Goal: Task Accomplishment & Management: Manage account settings

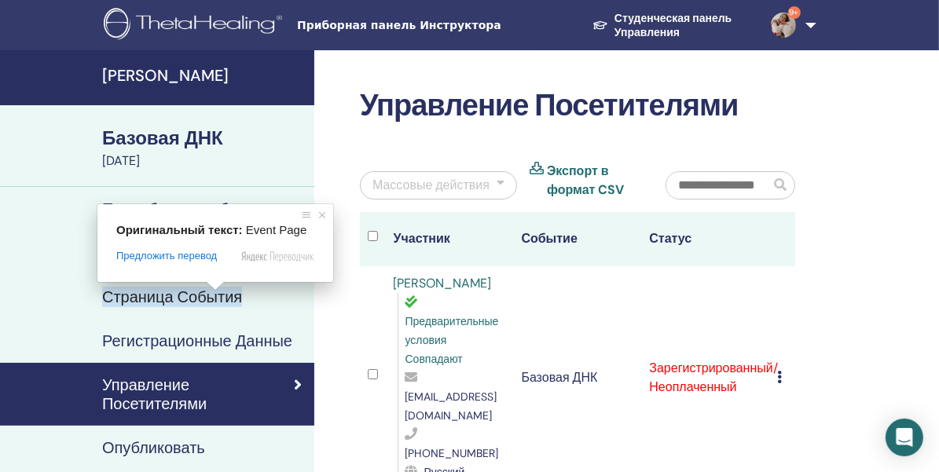
click at [179, 130] on ya-tr-span "Базовая ДНК" at bounding box center [162, 138] width 121 height 24
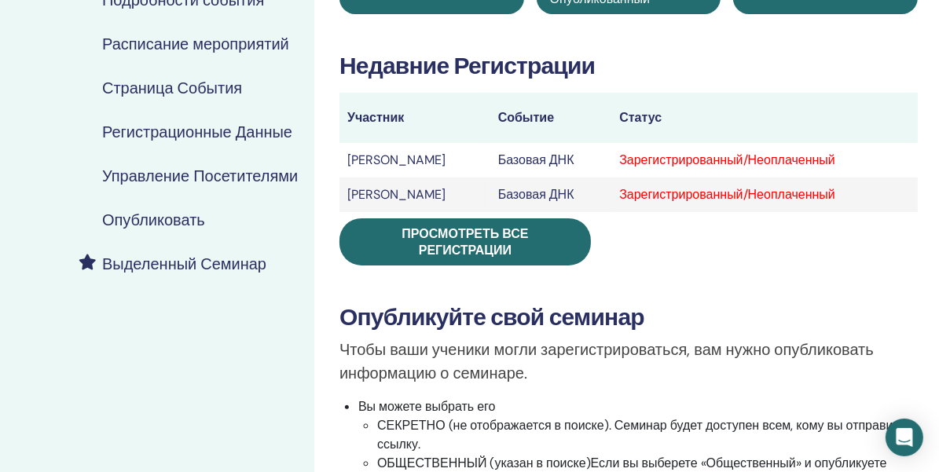
scroll to position [236, 0]
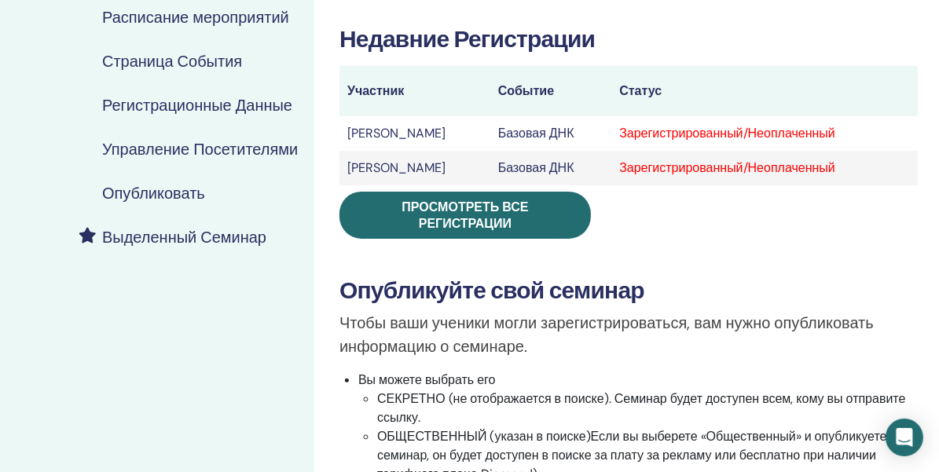
click at [507, 214] on ya-tr-span "Просмотреть все регистрации" at bounding box center [464, 215] width 126 height 33
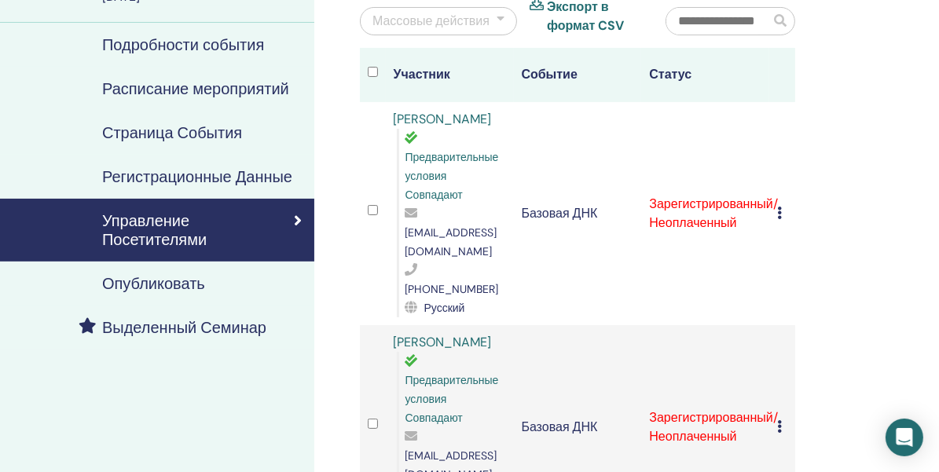
scroll to position [157, 0]
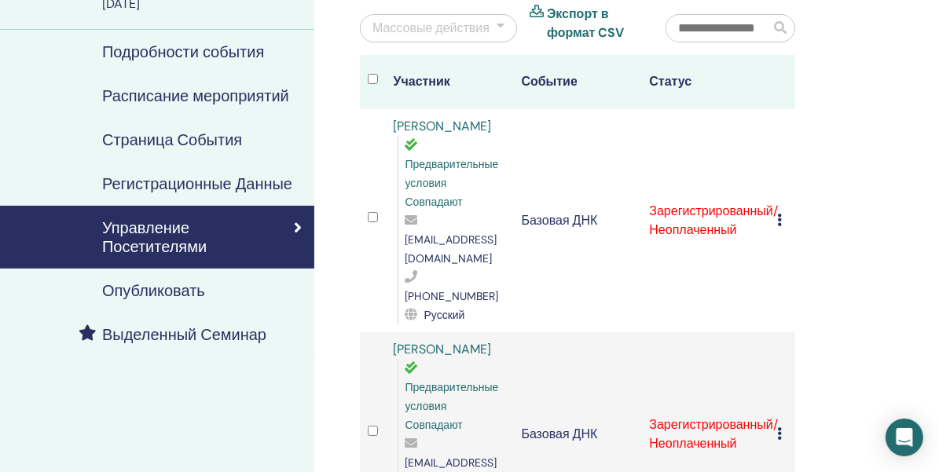
click at [192, 233] on h4 "Управление Посетителями" at bounding box center [198, 237] width 192 height 38
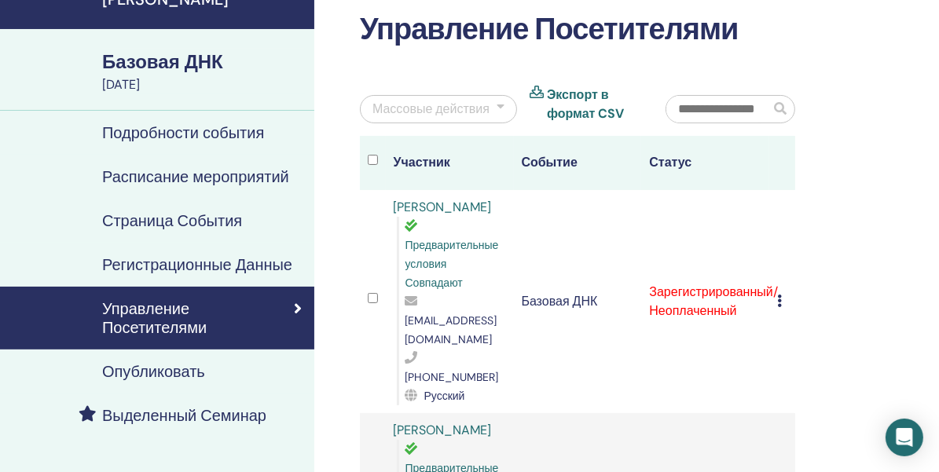
scroll to position [0, 0]
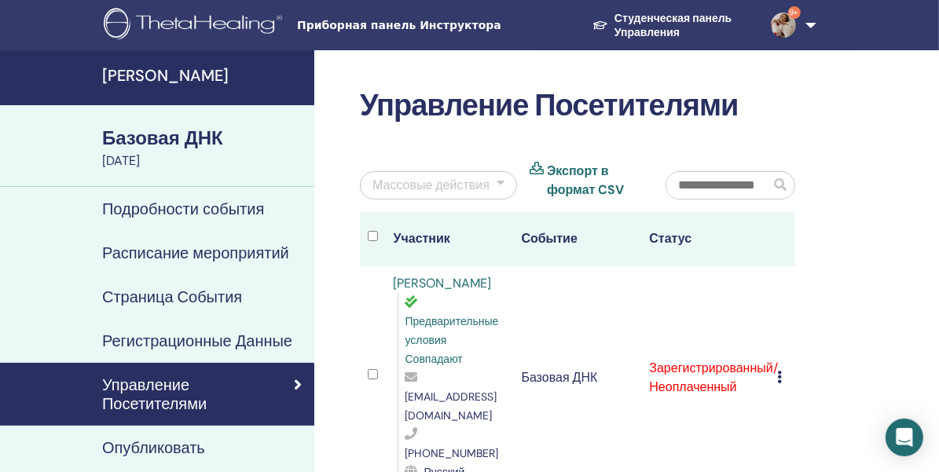
click at [163, 143] on ya-tr-span "Базовая ДНК" at bounding box center [162, 138] width 121 height 24
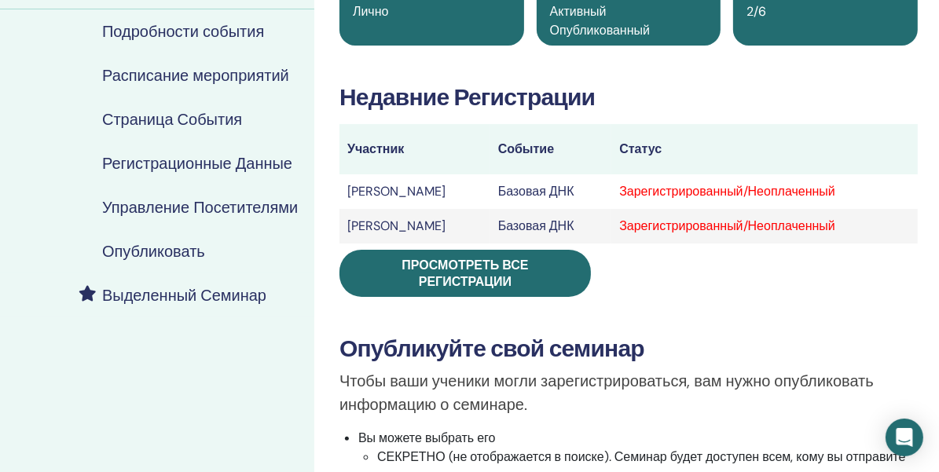
scroll to position [393, 0]
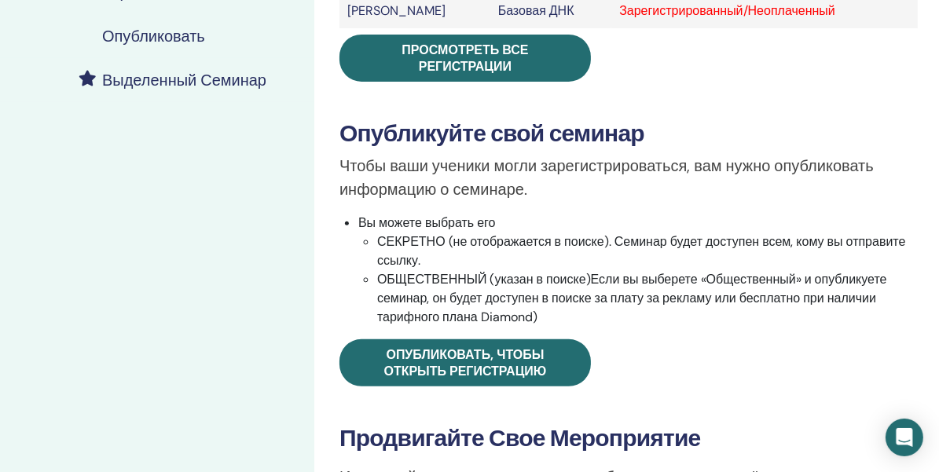
click at [134, 151] on div "Мои Семинары Базовая ДНК [DATE] Подробности события Расписание мероприятий Стра…" at bounding box center [157, 306] width 314 height 1296
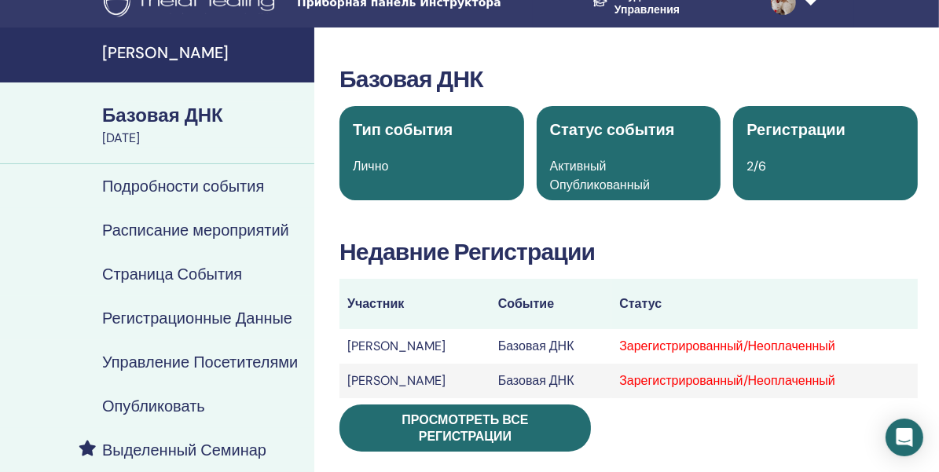
scroll to position [0, 0]
